Goal: Task Accomplishment & Management: Complete application form

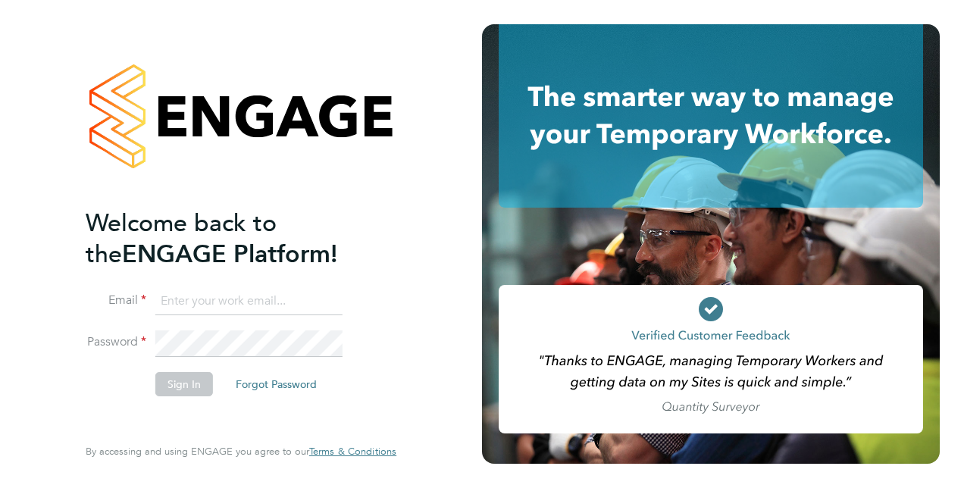
type input "alicia.diyyo@outlook.com"
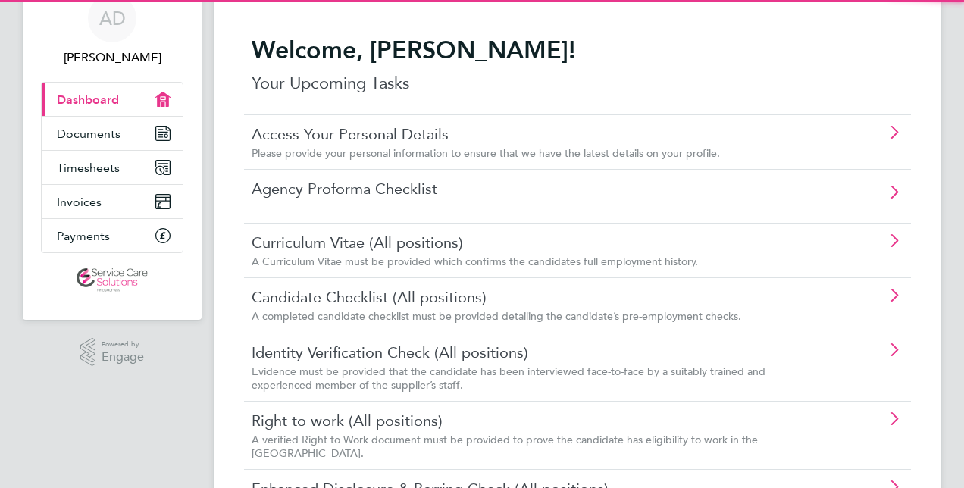
scroll to position [152, 0]
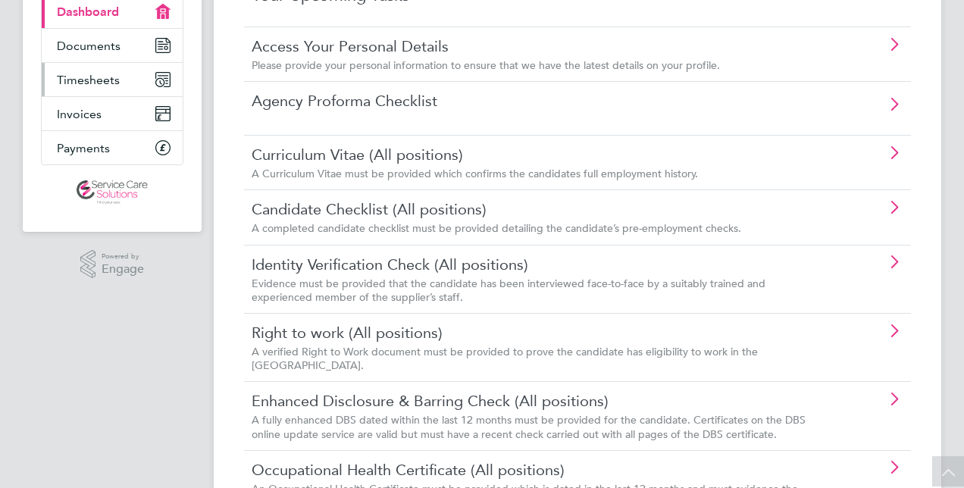
click at [130, 82] on link "Timesheets" at bounding box center [112, 79] width 141 height 33
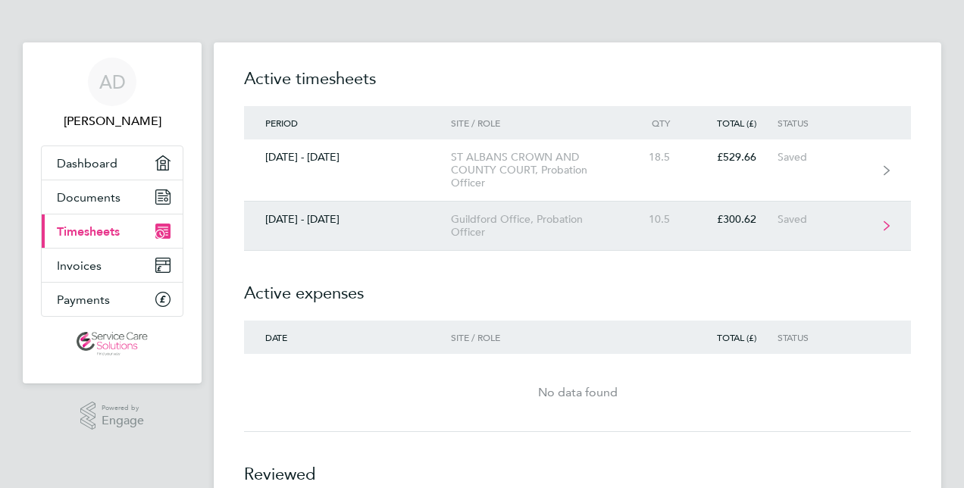
click at [368, 227] on link "[DATE] - [DATE] Guildford Office, Probation Officer 10.5 £300.62 Saved" at bounding box center [577, 226] width 667 height 49
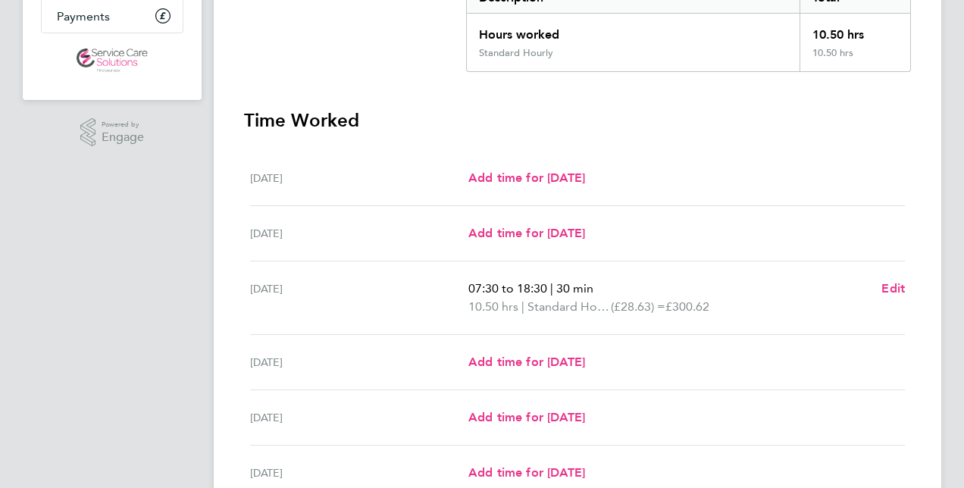
scroll to position [303, 0]
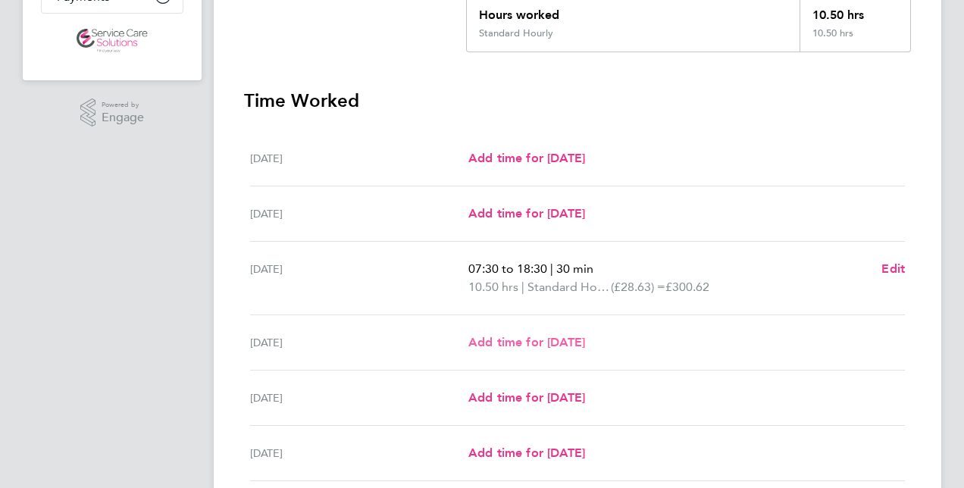
click at [480, 337] on span "Add time for [DATE]" at bounding box center [526, 342] width 117 height 14
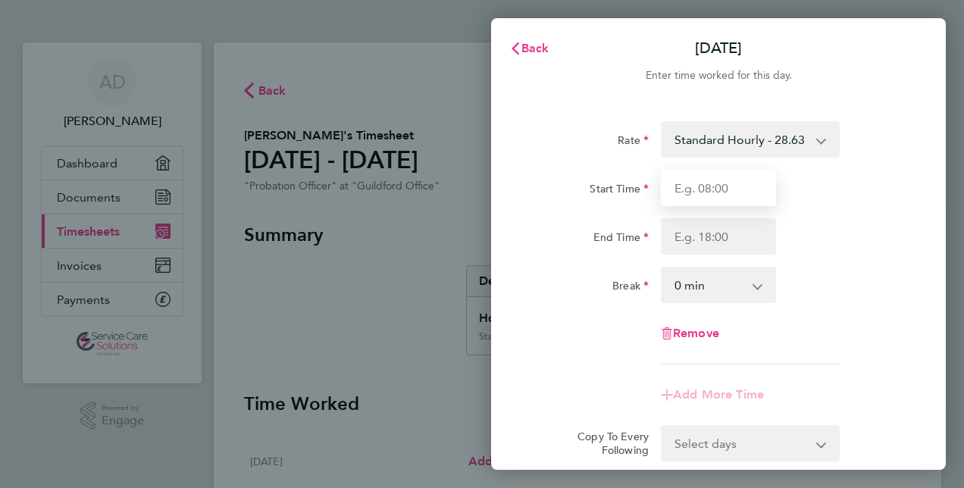
click at [682, 193] on input "Start Time" at bounding box center [718, 188] width 115 height 36
type input "07:30"
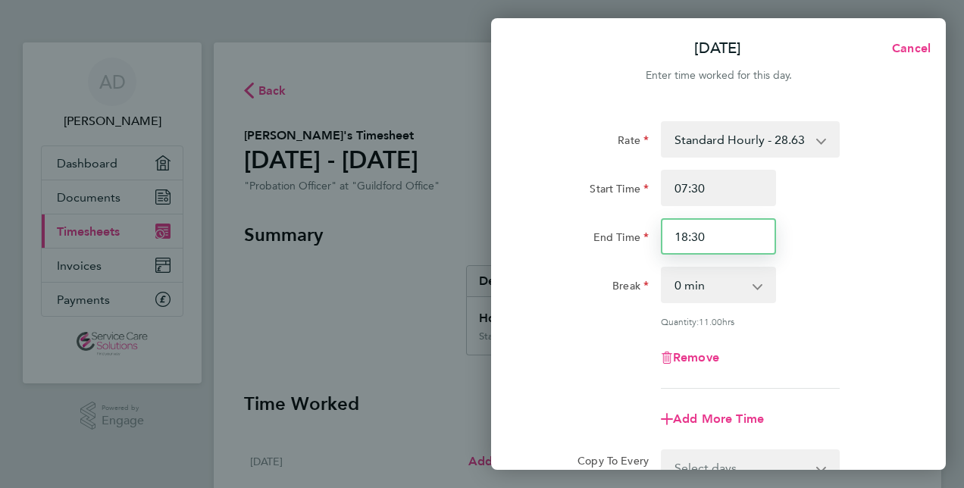
drag, startPoint x: 635, startPoint y: 239, endPoint x: 570, endPoint y: 243, distance: 65.3
click at [570, 243] on div "End Time 18:30" at bounding box center [719, 236] width 382 height 36
type input "20:00"
click at [683, 288] on select "0 min 15 min 30 min 45 min 60 min 75 min 90 min" at bounding box center [709, 284] width 94 height 33
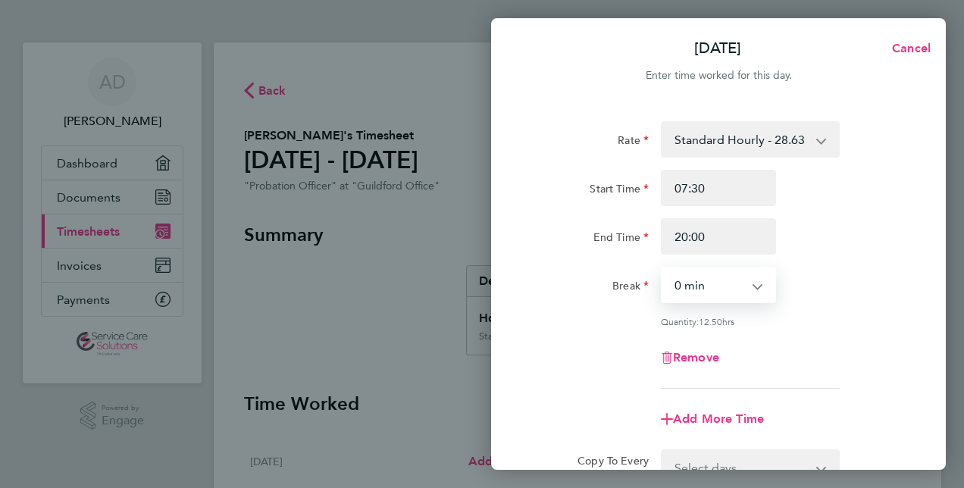
select select "30"
click at [662, 268] on select "0 min 15 min 30 min 45 min 60 min 75 min 90 min" at bounding box center [709, 284] width 94 height 33
click at [598, 313] on div "Rate Standard Hourly - 28.63 Start Time 07:30 End Time 20:00 Break 0 min 15 min…" at bounding box center [719, 255] width 370 height 268
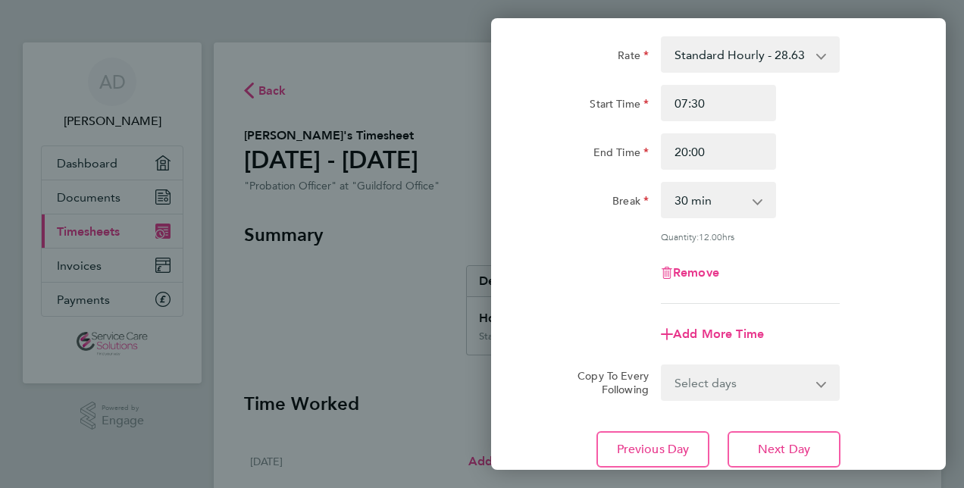
scroll to position [196, 0]
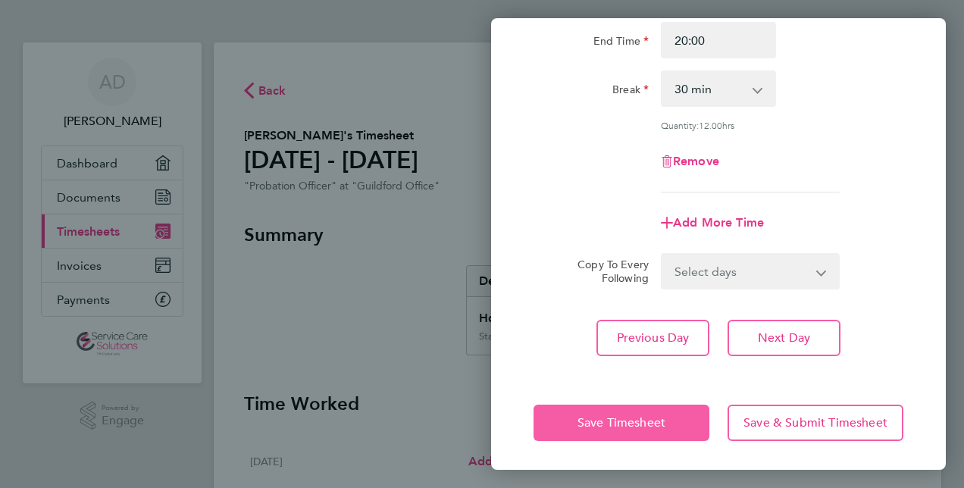
click at [563, 414] on button "Save Timesheet" at bounding box center [622, 423] width 176 height 36
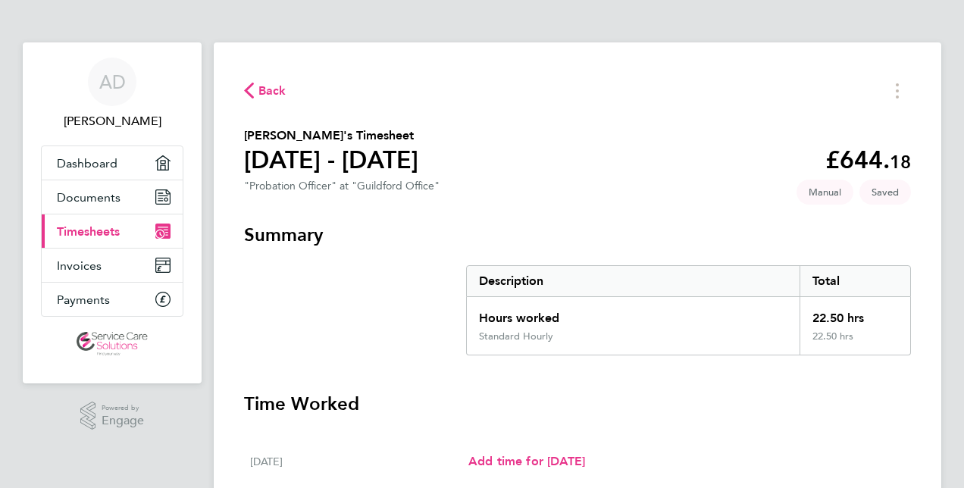
click at [263, 88] on span "Back" at bounding box center [272, 91] width 28 height 18
